Goal: Task Accomplishment & Management: Manage account settings

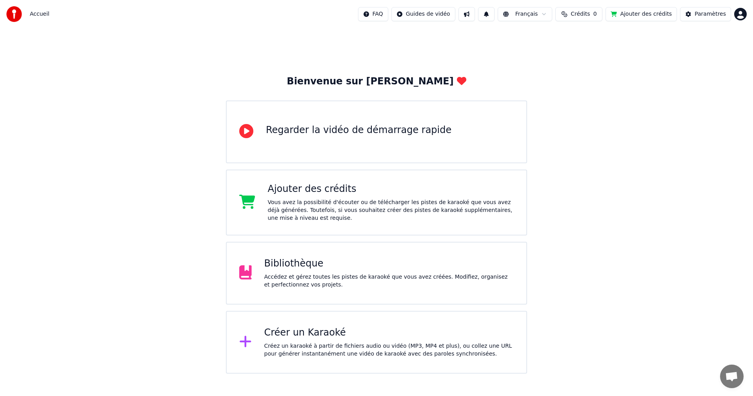
click at [311, 269] on div "Bibliothèque" at bounding box center [389, 263] width 250 height 13
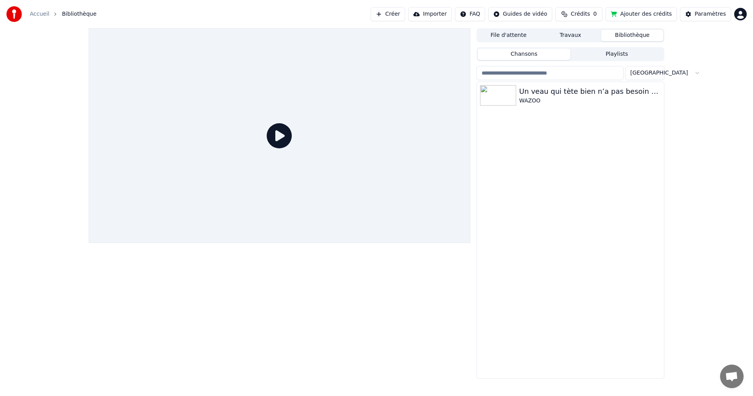
click at [563, 54] on button "Chansons" at bounding box center [524, 54] width 93 height 11
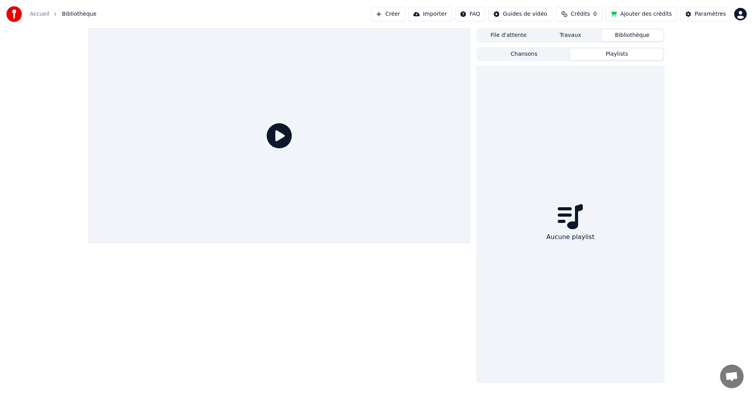
click at [581, 54] on button "Playlists" at bounding box center [616, 54] width 93 height 11
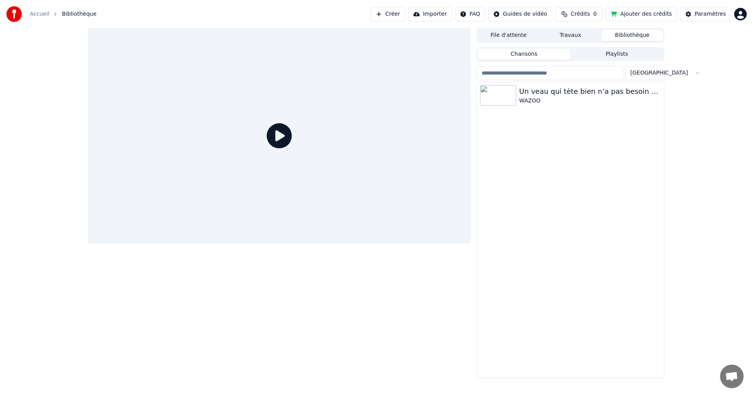
click at [545, 56] on button "Chansons" at bounding box center [524, 54] width 93 height 11
click at [573, 33] on button "Travaux" at bounding box center [570, 35] width 62 height 11
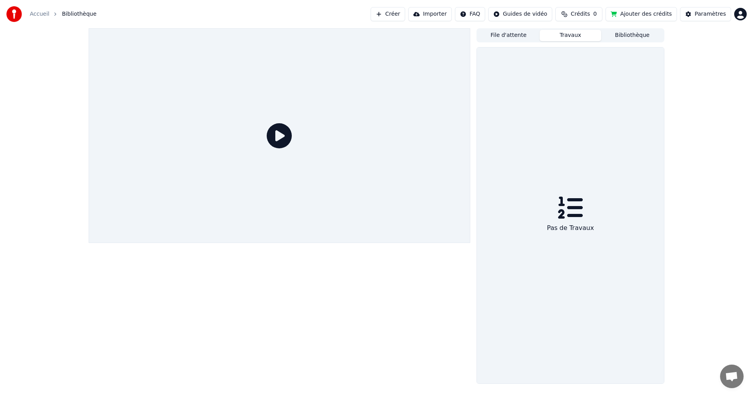
click at [419, 274] on div at bounding box center [279, 205] width 381 height 355
click at [741, 14] on html "Accueil Bibliothèque Créer Importer FAQ Guides de vidéo Crédits 0 Ajouter des c…" at bounding box center [376, 198] width 753 height 396
click at [704, 38] on div "[PERSON_NAME][EMAIL_ADDRESS][DOMAIN_NAME] Facturation Vote des Fonctionnalités …" at bounding box center [706, 68] width 94 height 93
drag, startPoint x: 703, startPoint y: 83, endPoint x: 694, endPoint y: 140, distance: 57.6
click at [694, 140] on html "Accueil Bibliothèque Créer Importer FAQ Guides de vidéo Crédits 0 Ajouter des c…" at bounding box center [376, 198] width 753 height 396
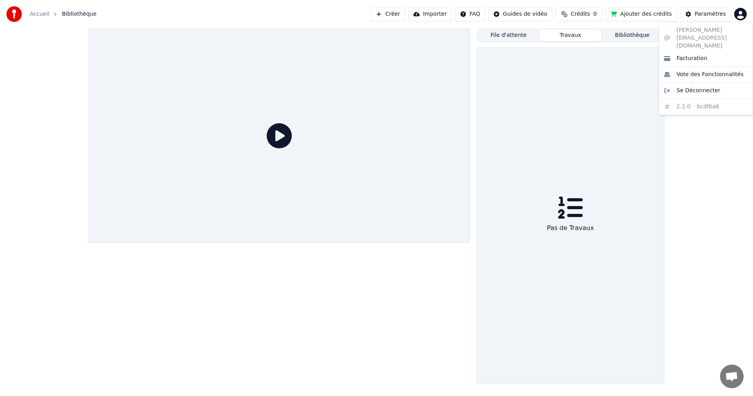
click at [694, 140] on html "Accueil Bibliothèque Créer Importer FAQ Guides de vidéo Crédits 0 Ajouter des c…" at bounding box center [376, 198] width 753 height 396
click at [741, 12] on html "Accueil Bibliothèque Créer Importer FAQ Guides de vidéo Crédits 0 Ajouter des c…" at bounding box center [376, 198] width 753 height 396
click at [692, 87] on span "Se Déconnecter" at bounding box center [698, 91] width 44 height 8
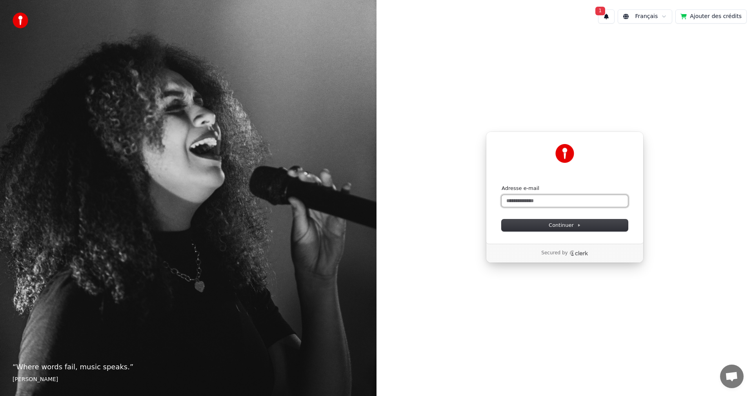
click at [578, 203] on input "Adresse e-mail" at bounding box center [564, 201] width 126 height 12
click at [570, 202] on input "**********" at bounding box center [564, 201] width 126 height 12
click at [557, 222] on span "Continuer" at bounding box center [564, 225] width 32 height 7
type input "**********"
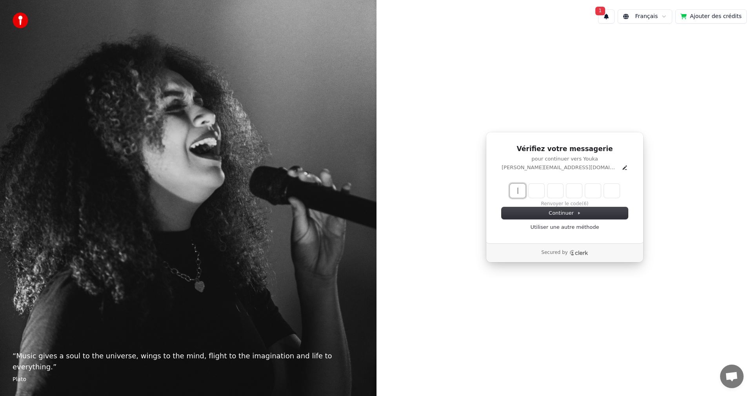
click at [521, 192] on input "Enter verification code" at bounding box center [572, 190] width 125 height 14
type input "******"
